Goal: Find contact information: Find contact information

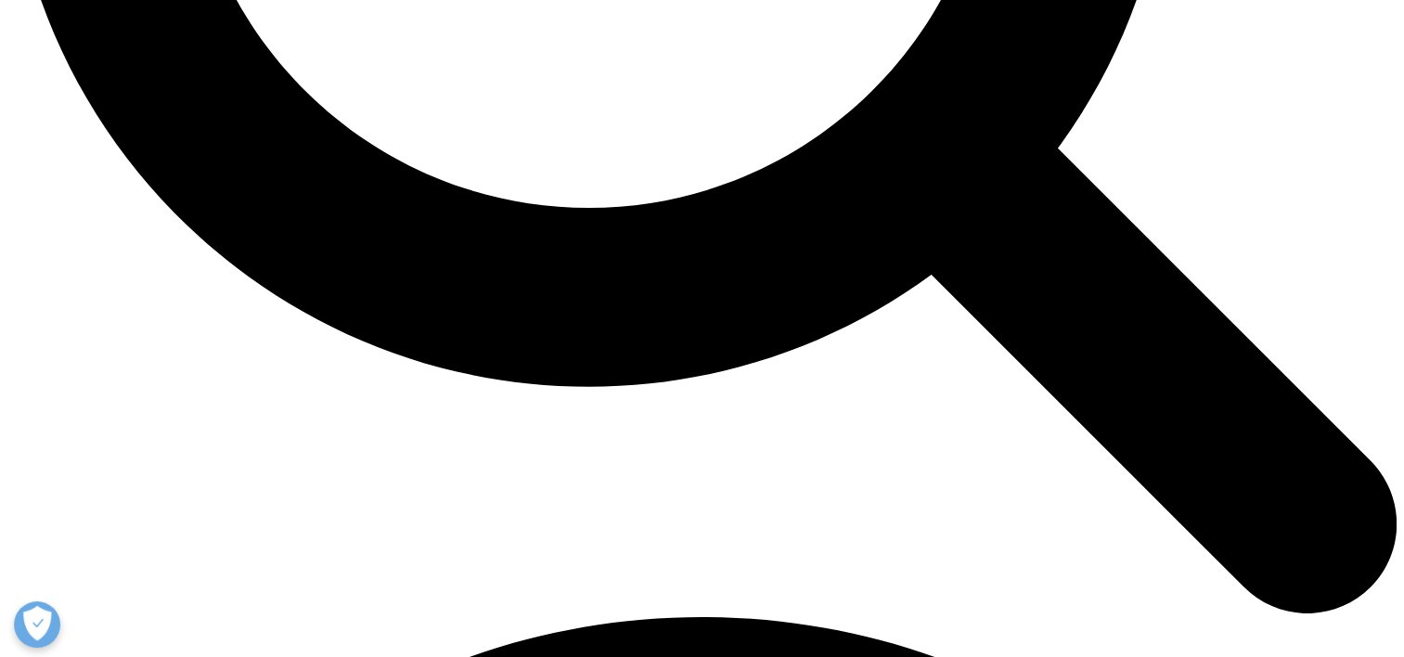
scroll to position [2181, 0]
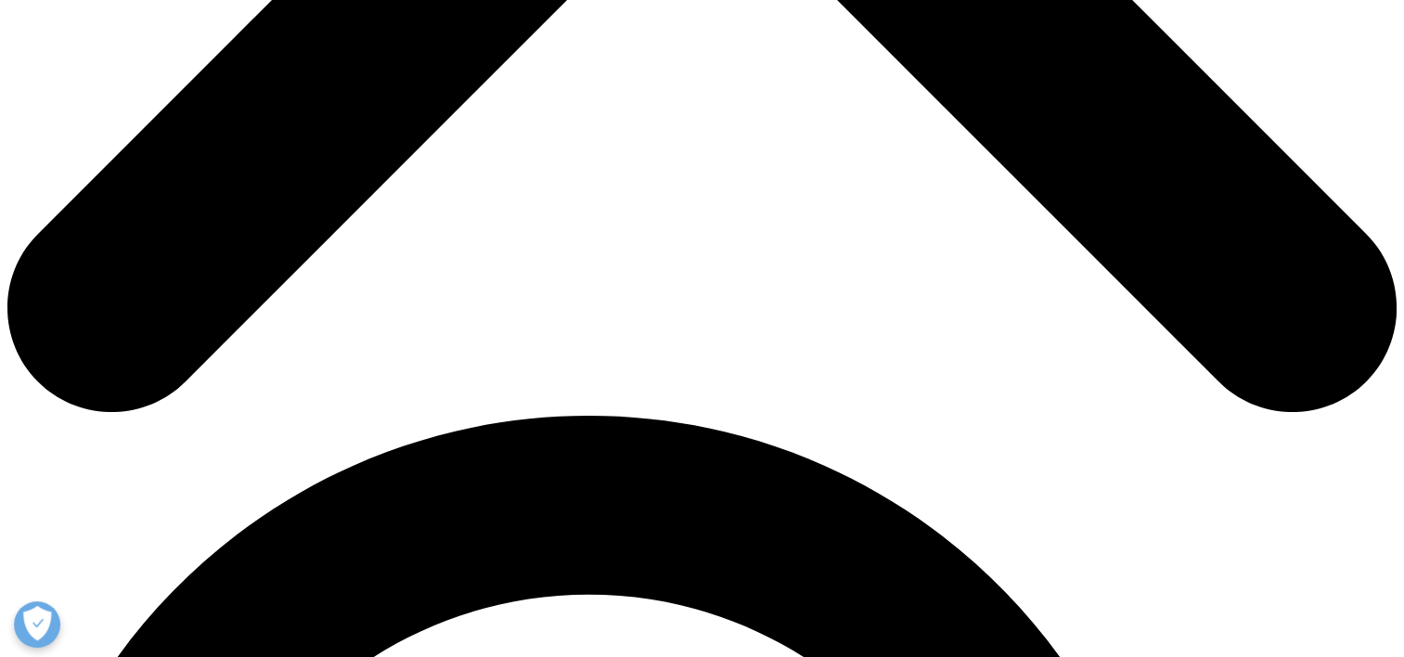
scroll to position [1006, 0]
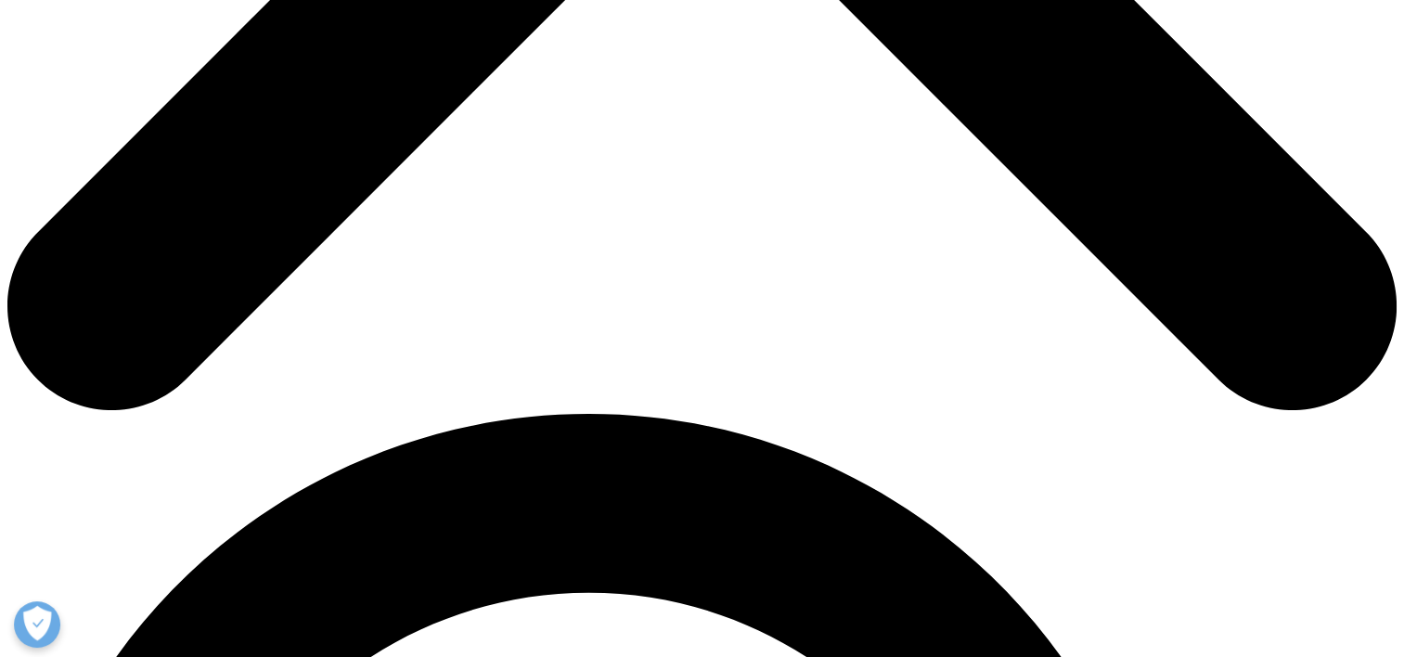
drag, startPoint x: 338, startPoint y: 389, endPoint x: 536, endPoint y: 511, distance: 232.6
copy p "Mannheim IQVIA CSMS GmbH P7, 20-21 68161 Mannheim Tel: +49 621 845 08-0 Email"
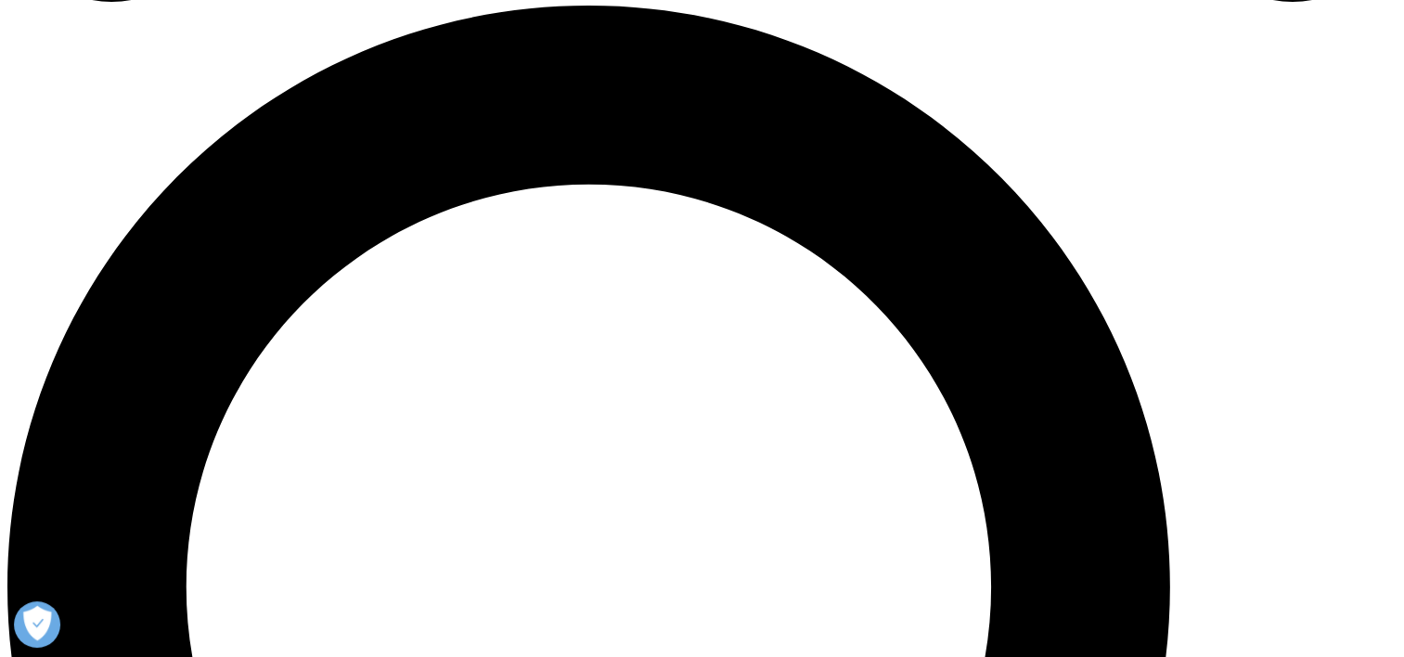
scroll to position [1433, 0]
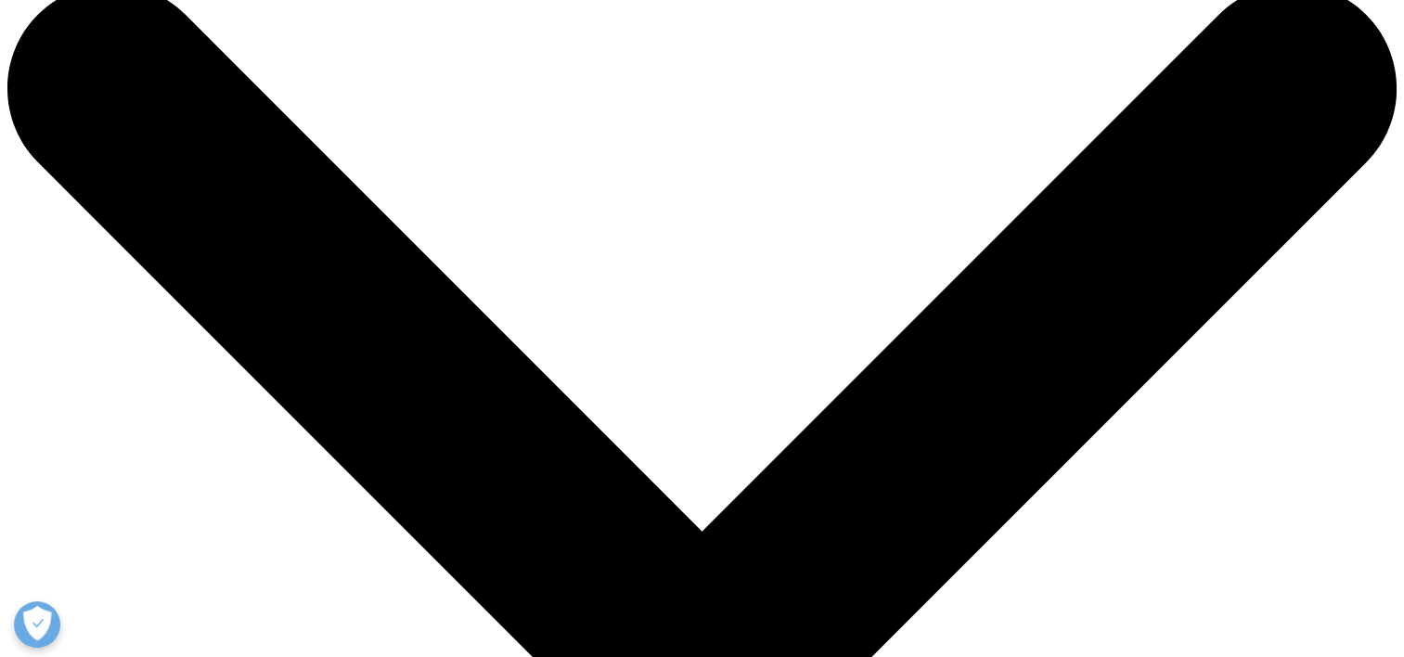
scroll to position [0, 0]
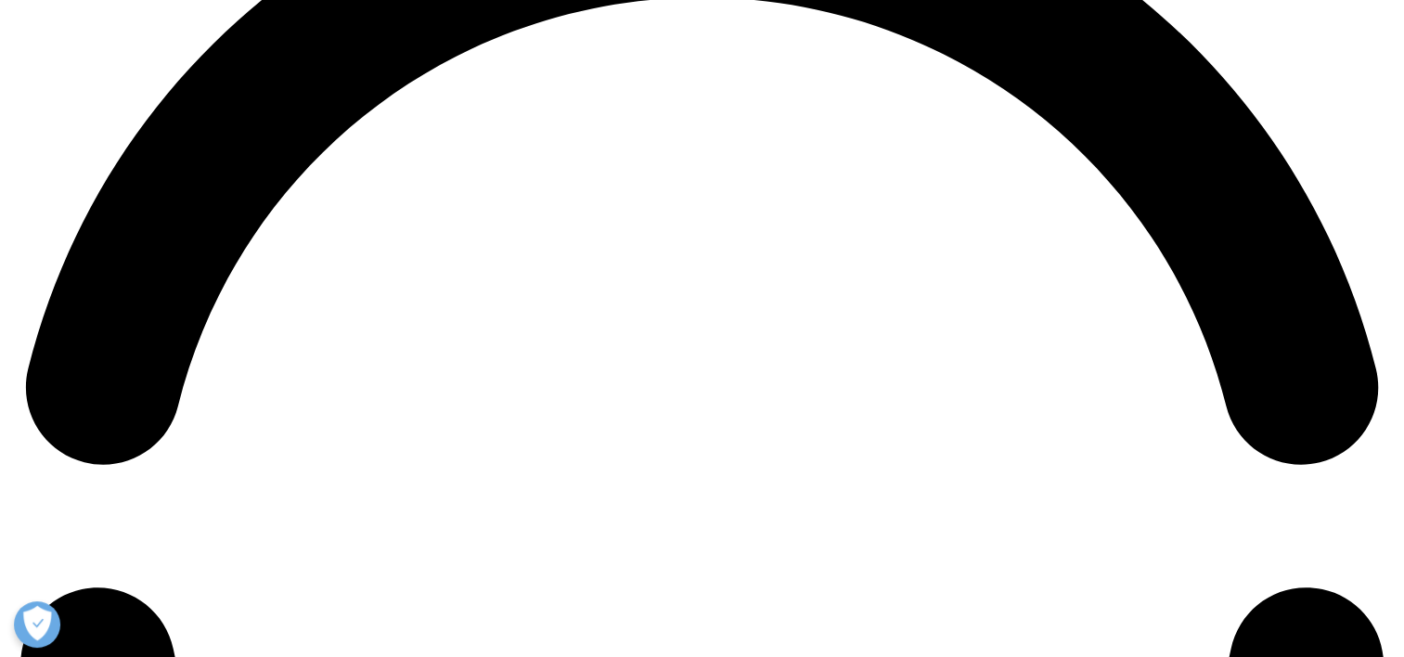
scroll to position [2974, 0]
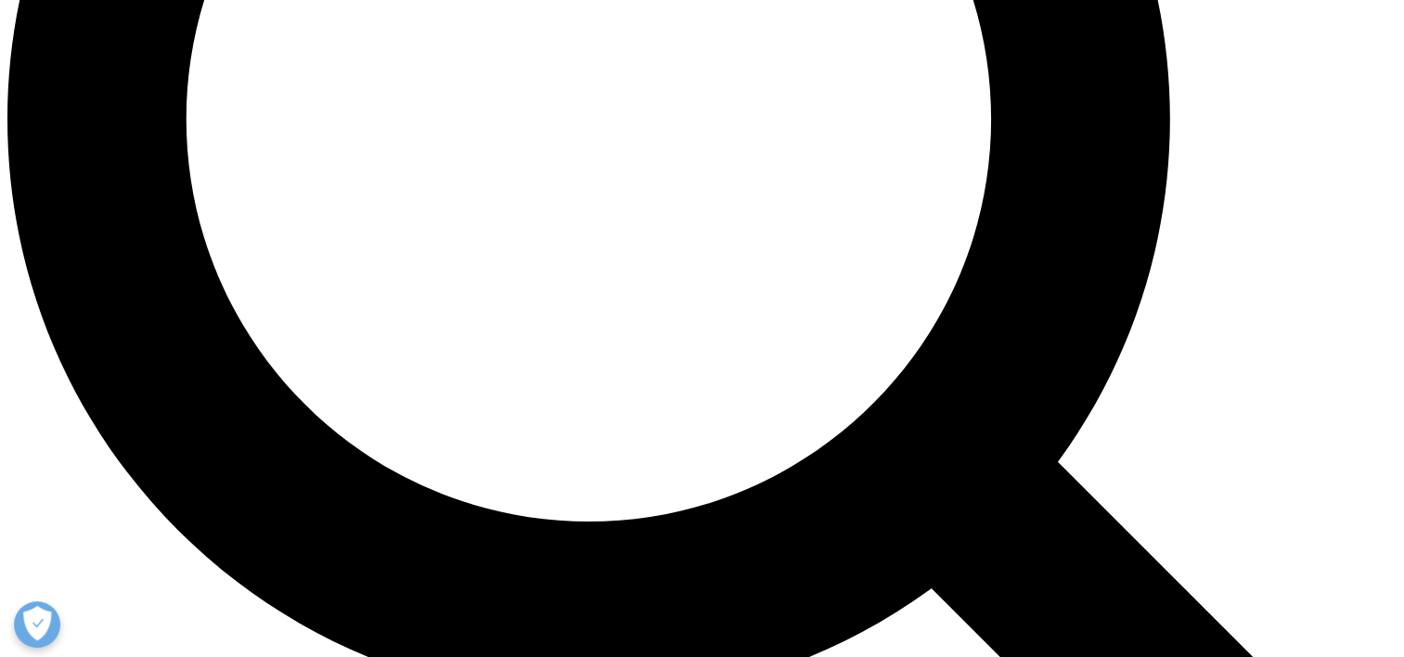
scroll to position [1886, 0]
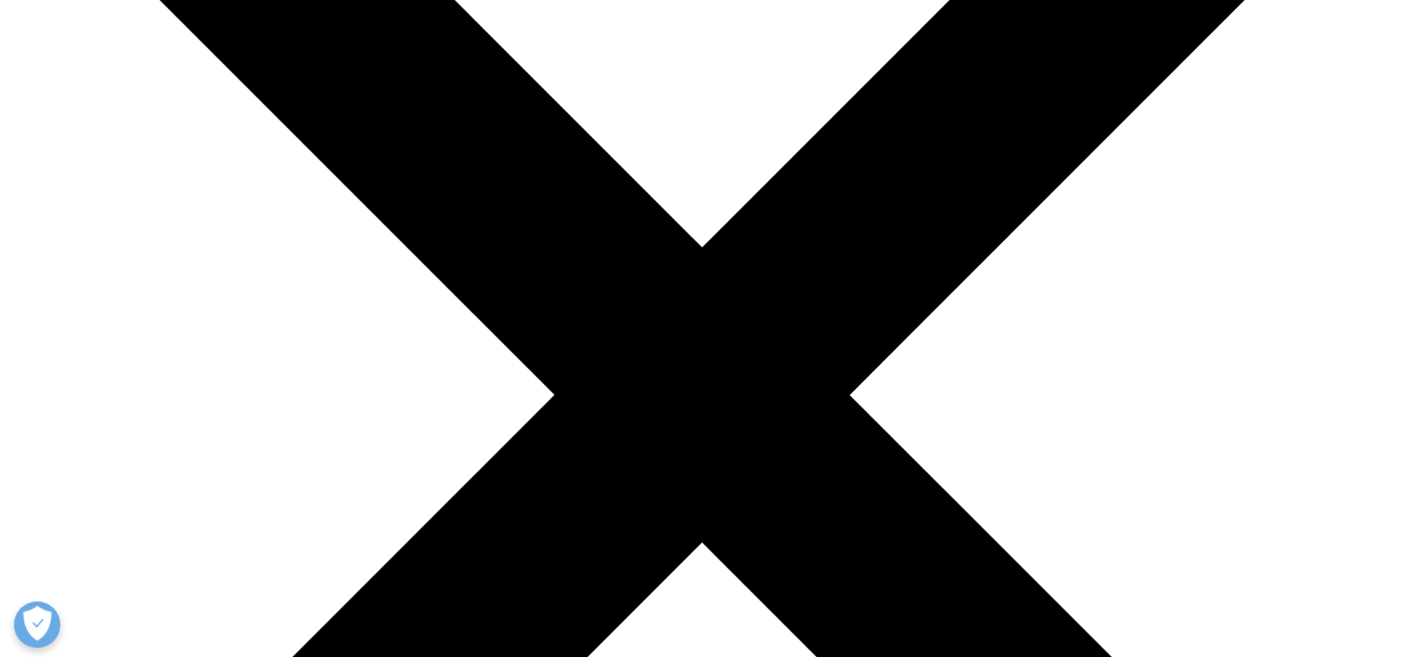
scroll to position [343, 0]
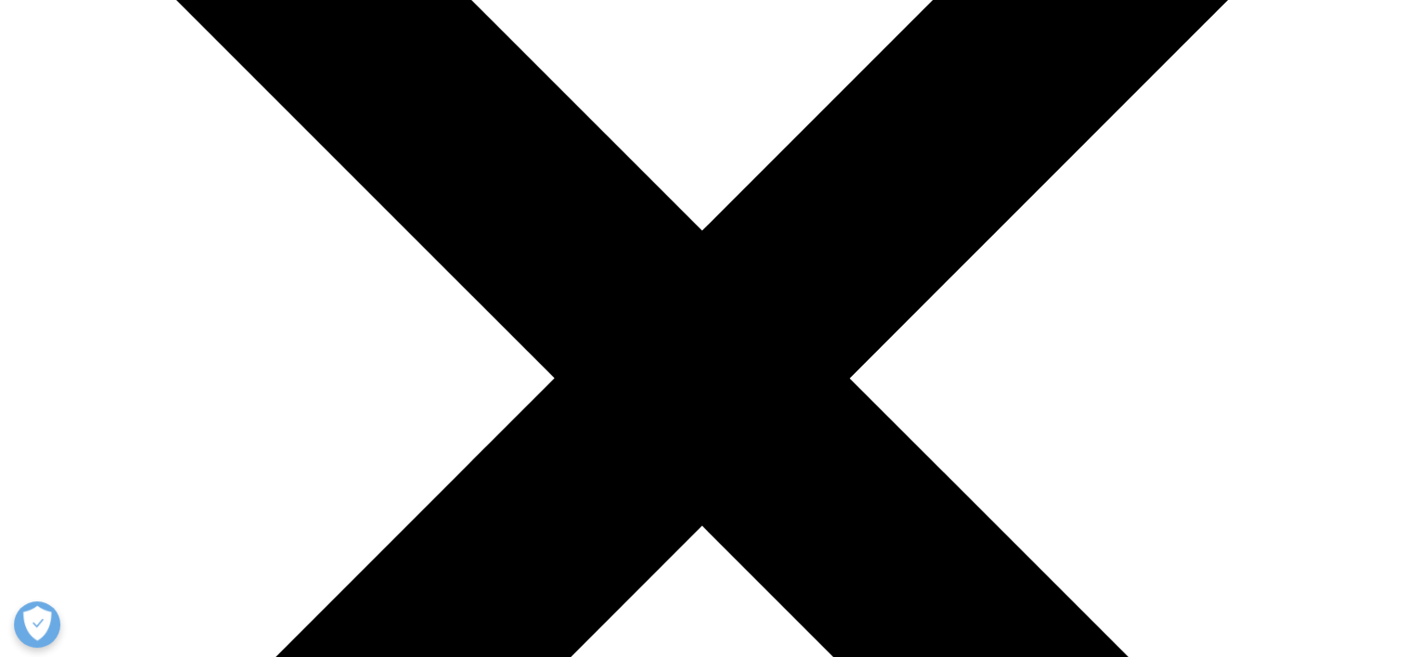
drag, startPoint x: 1253, startPoint y: 0, endPoint x: 981, endPoint y: 64, distance: 279.4
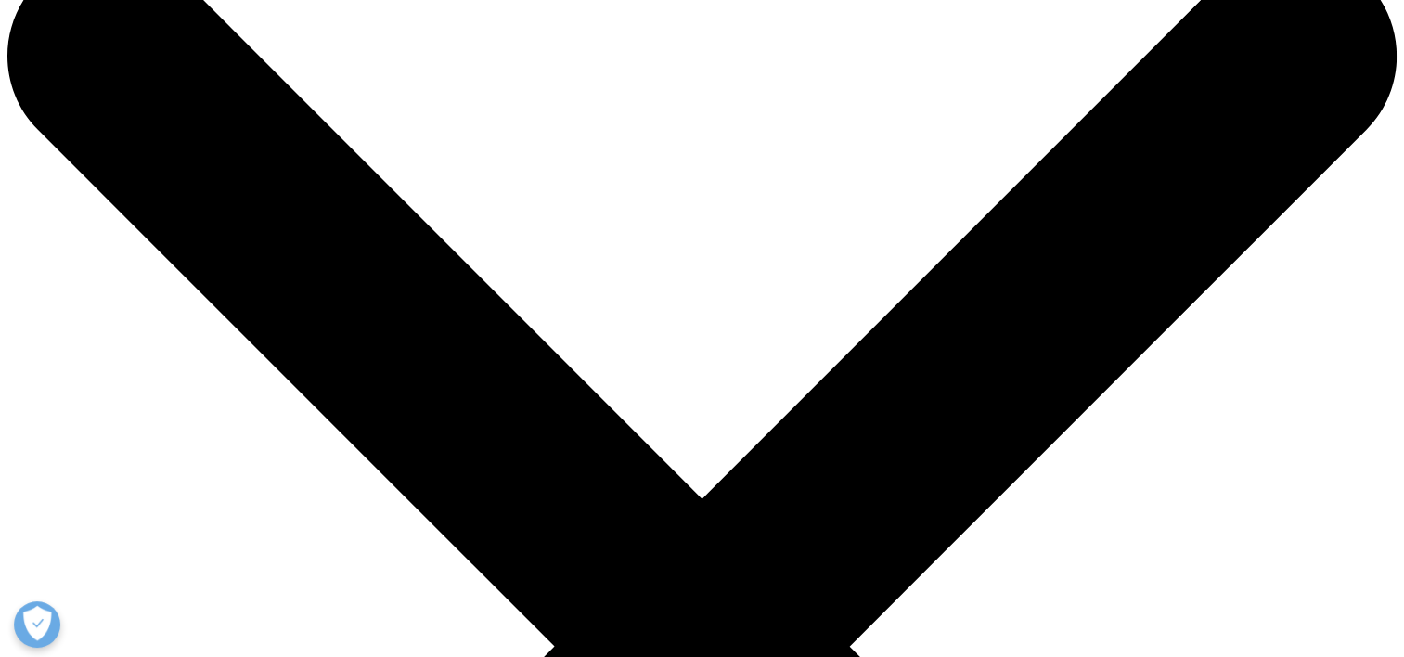
scroll to position [0, 0]
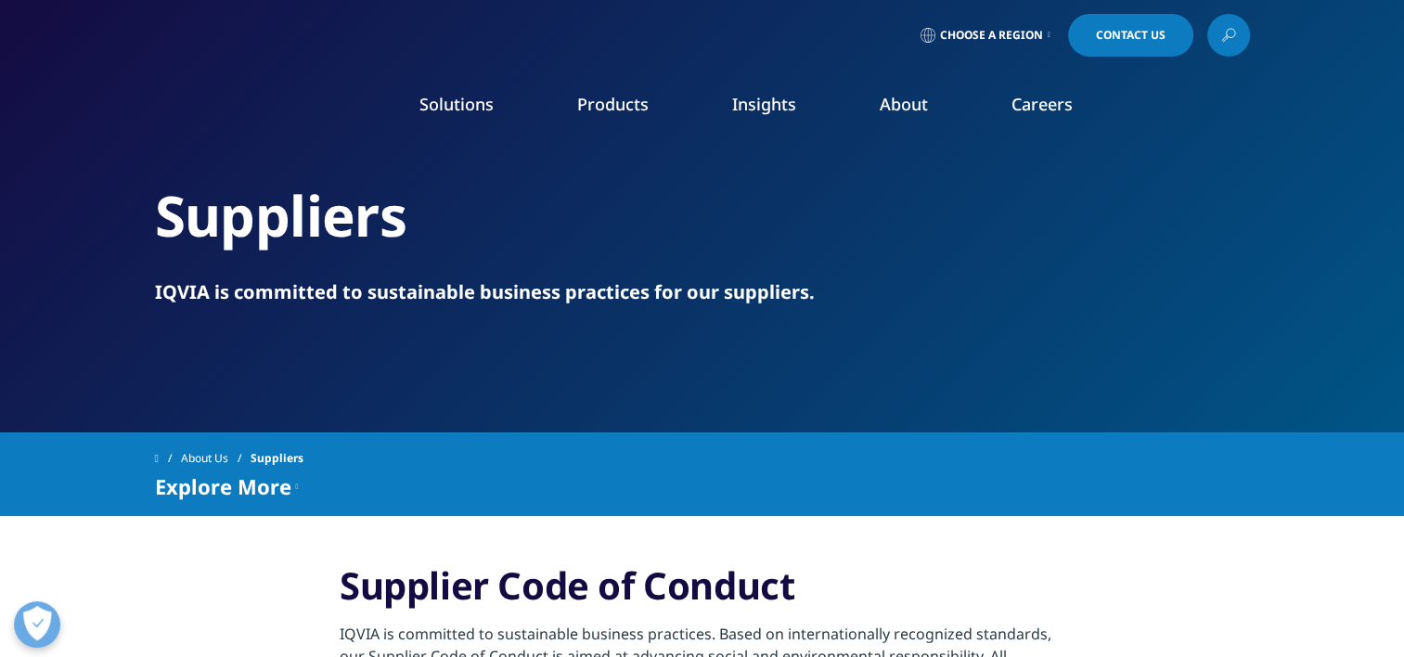
click at [1044, 30] on link "Choose a Region" at bounding box center [985, 35] width 137 height 43
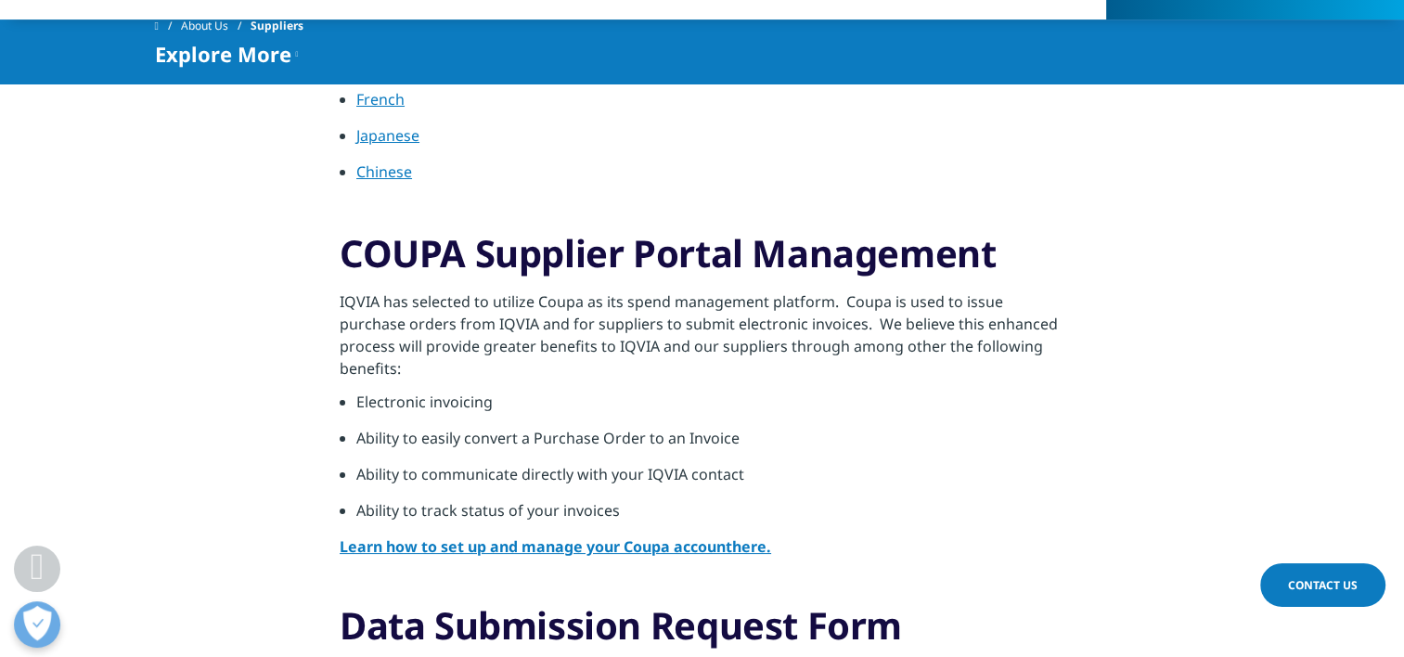
scroll to position [620, 0]
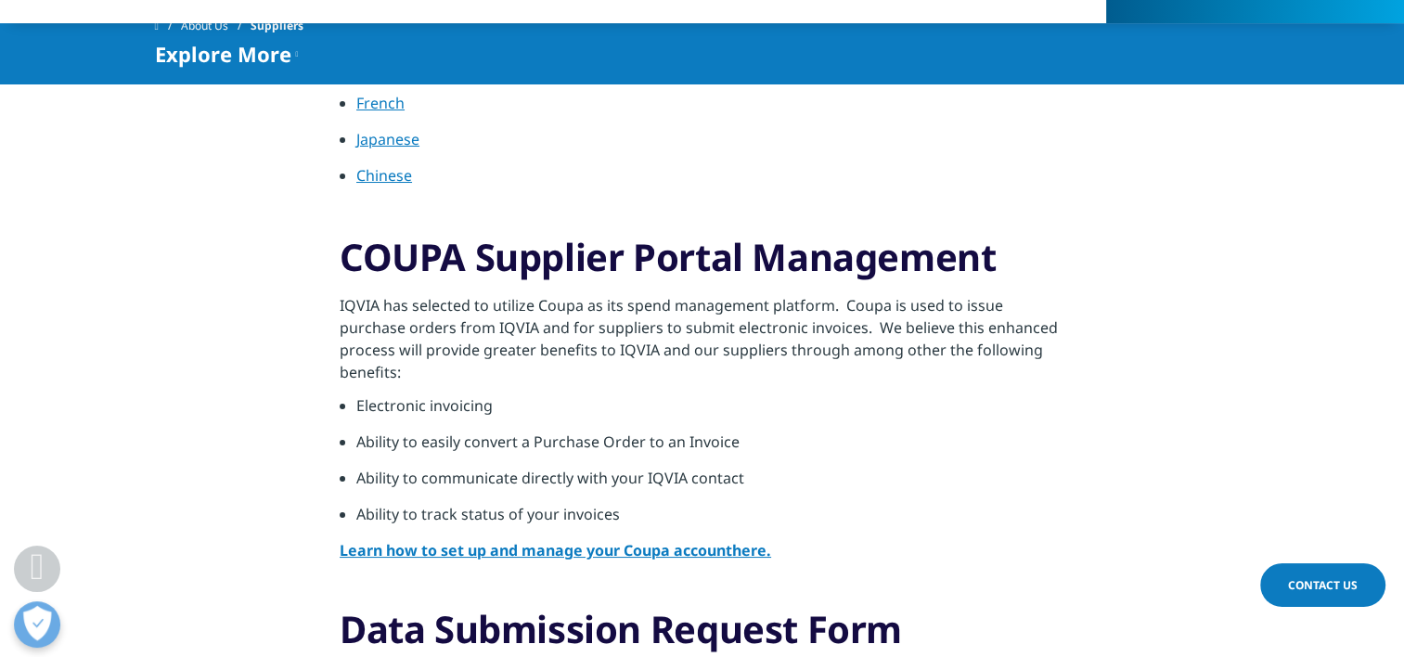
click at [419, 550] on strong "Learn how to set up and manage your Coupa account" at bounding box center [536, 550] width 393 height 20
